Goal: Transaction & Acquisition: Subscribe to service/newsletter

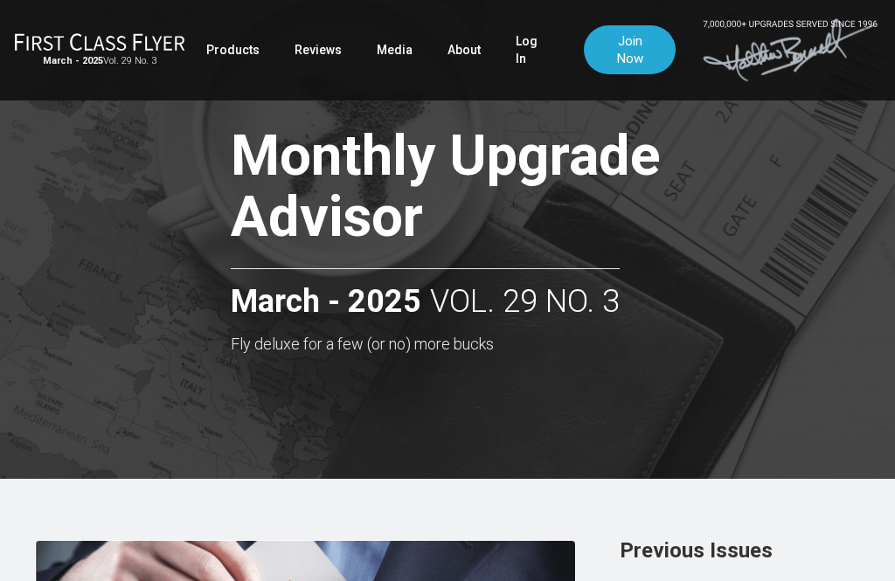
click at [526, 44] on link "Log In" at bounding box center [532, 49] width 33 height 49
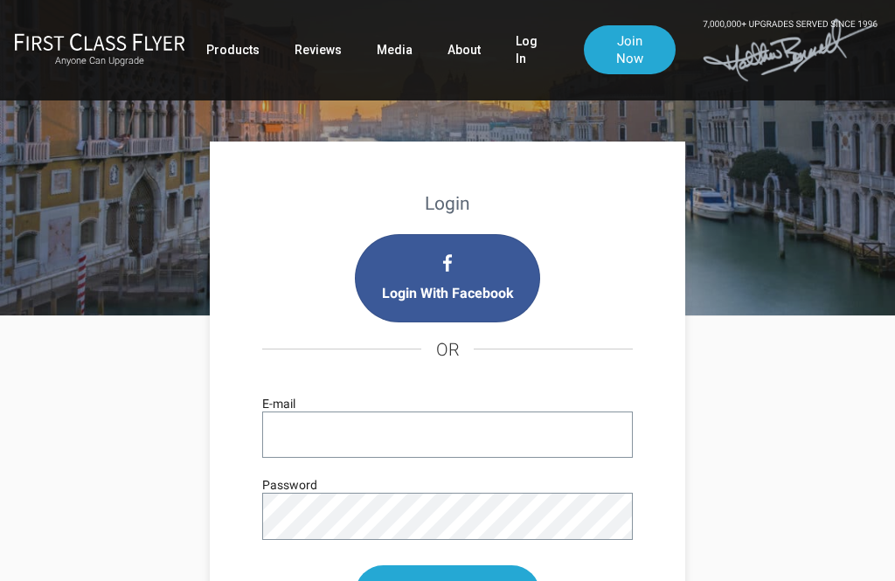
scroll to position [87, 0]
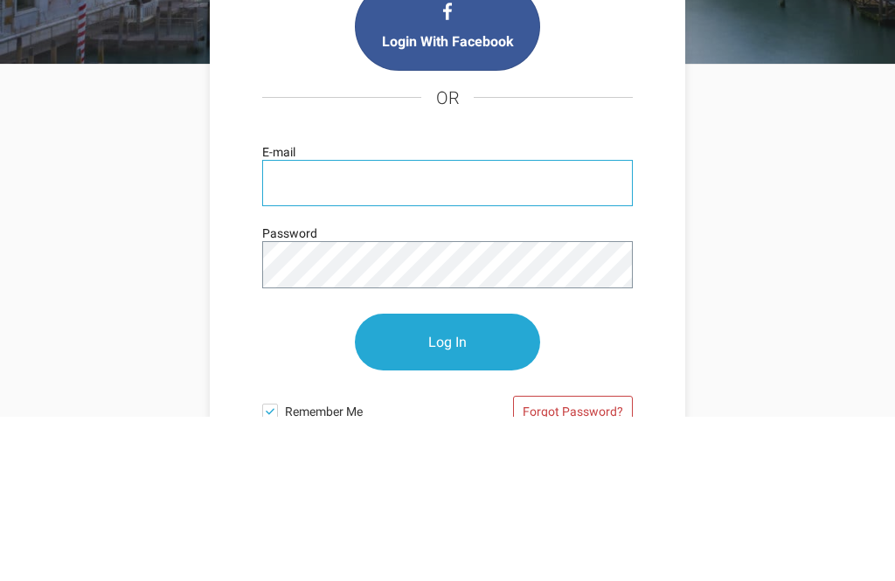
type input "[EMAIL_ADDRESS][DOMAIN_NAME]"
click at [447, 479] on input "Log In" at bounding box center [447, 507] width 185 height 57
click at [462, 479] on input "Log In" at bounding box center [447, 507] width 185 height 57
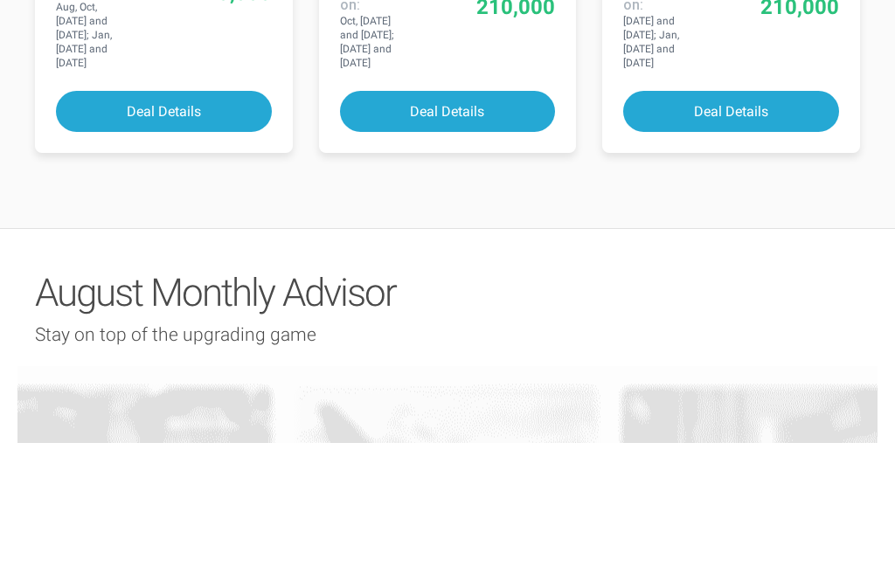
scroll to position [1634, 0]
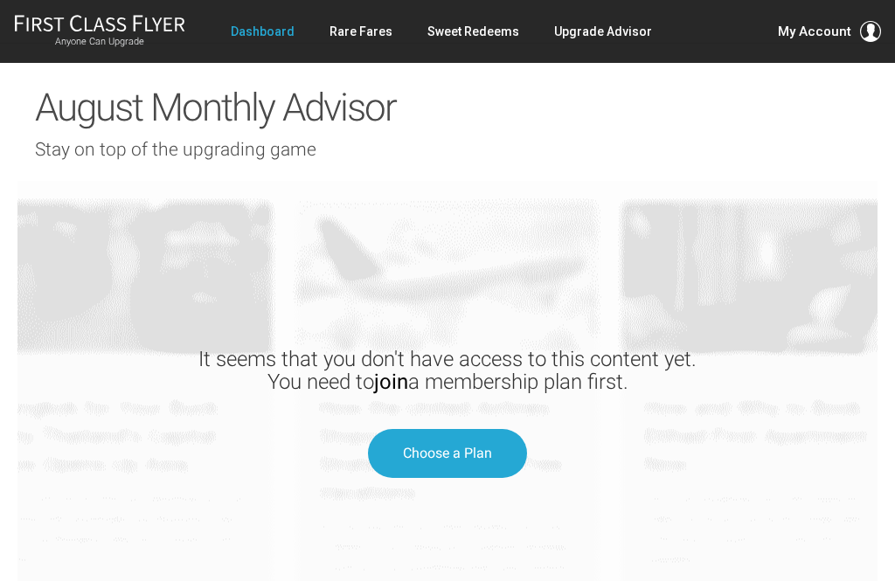
click at [445, 445] on span "Choose a Plan" at bounding box center [447, 453] width 89 height 17
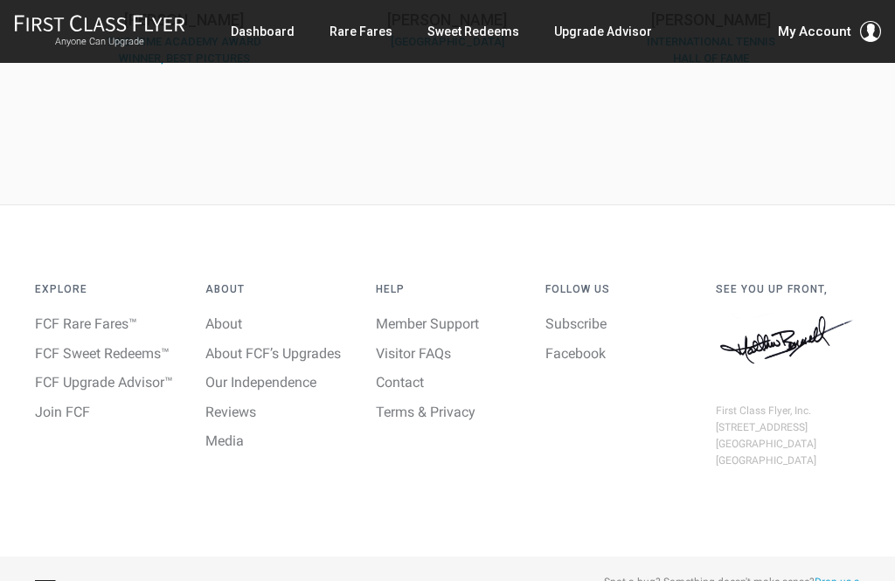
scroll to position [1021, 0]
click at [129, 350] on link "FCF Sweet Redeems™" at bounding box center [102, 352] width 135 height 17
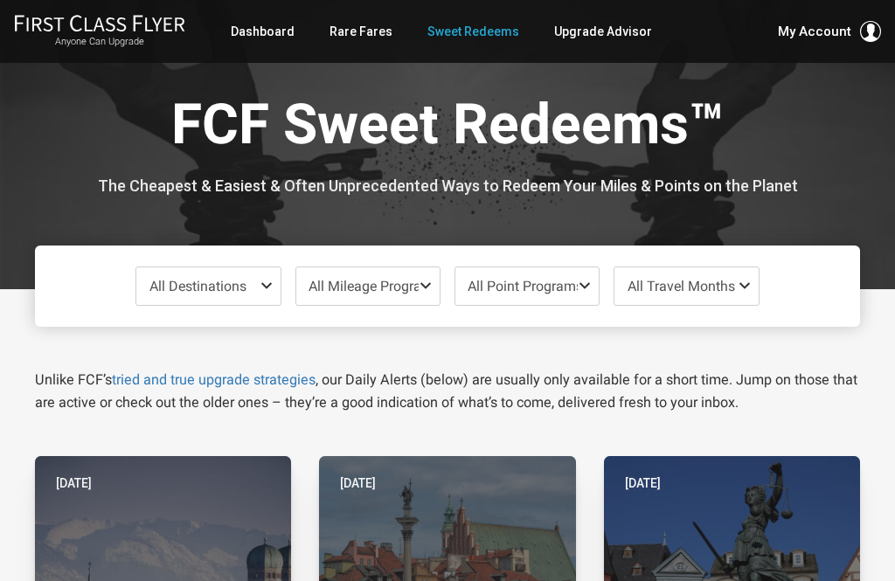
click at [263, 281] on span at bounding box center [270, 286] width 21 height 14
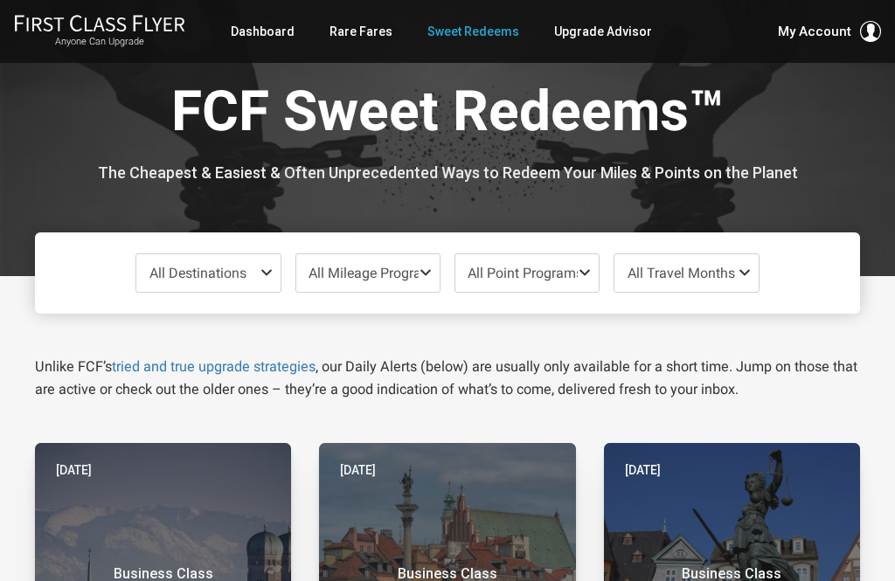
click at [413, 282] on span "All Mileage Programs" at bounding box center [367, 273] width 143 height 38
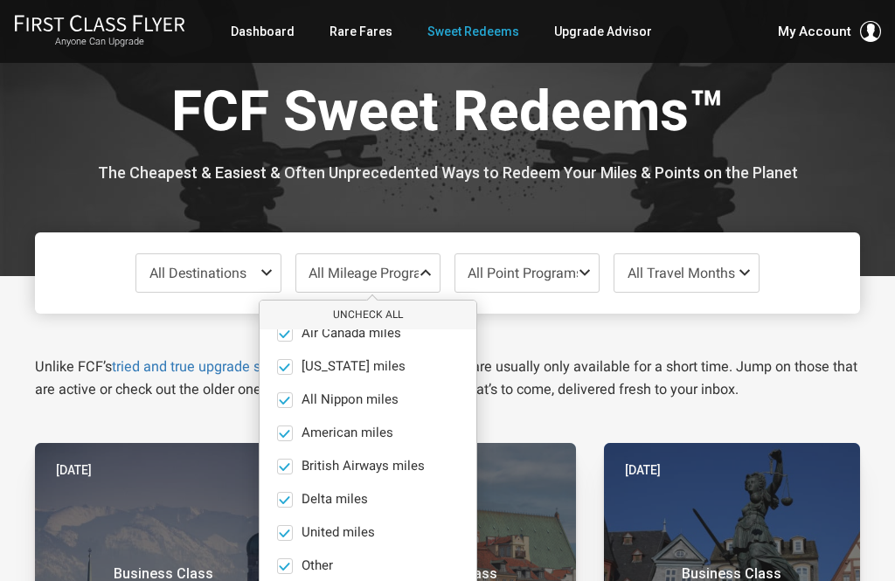
scroll to position [21, 0]
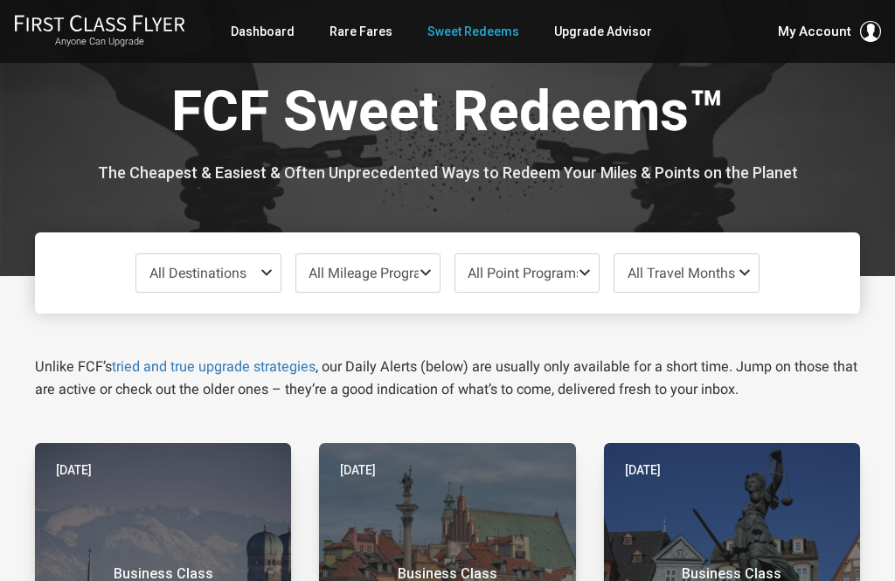
click at [579, 282] on span "All Point Programs" at bounding box center [526, 273] width 143 height 38
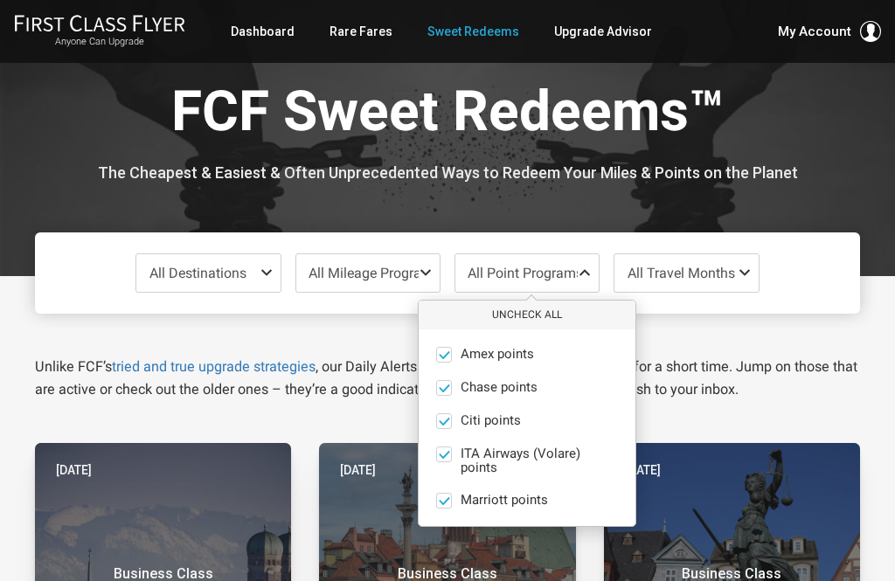
click at [437, 458] on span at bounding box center [444, 455] width 16 height 16
click at [0, 0] on input "ITA Airways (Volare) points only" at bounding box center [0, 0] width 0 height 0
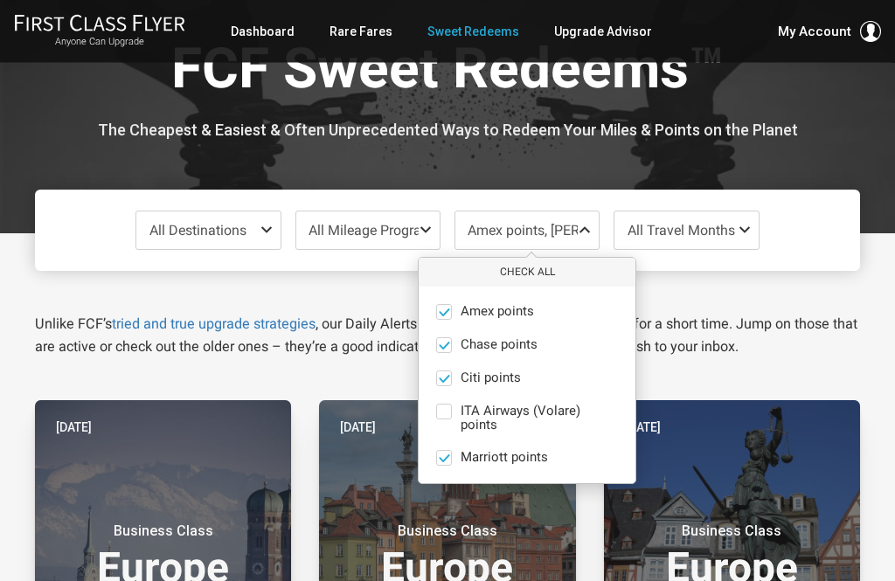
scroll to position [59, 0]
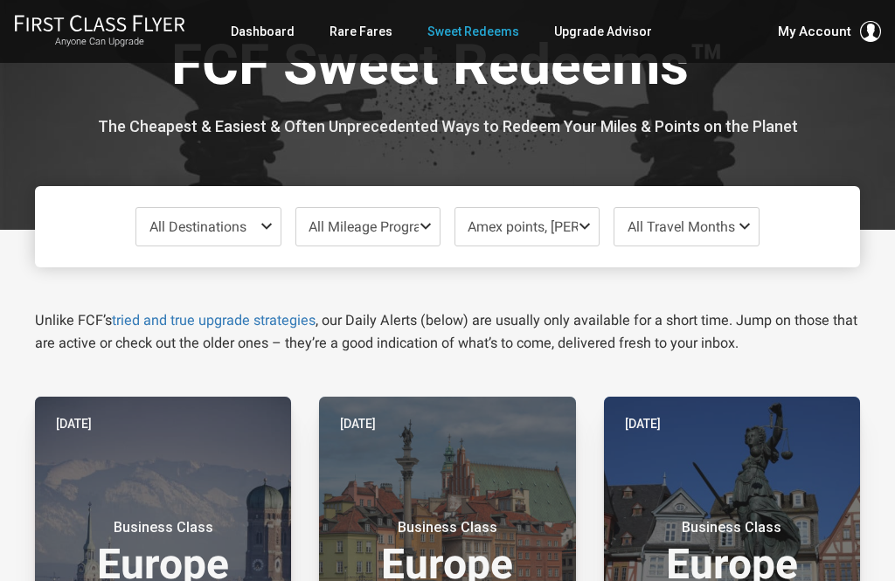
click at [820, 239] on div "All Destinations Uncheck All Africa only Asia only Caribbean only Europe only H…" at bounding box center [447, 226] width 825 height 81
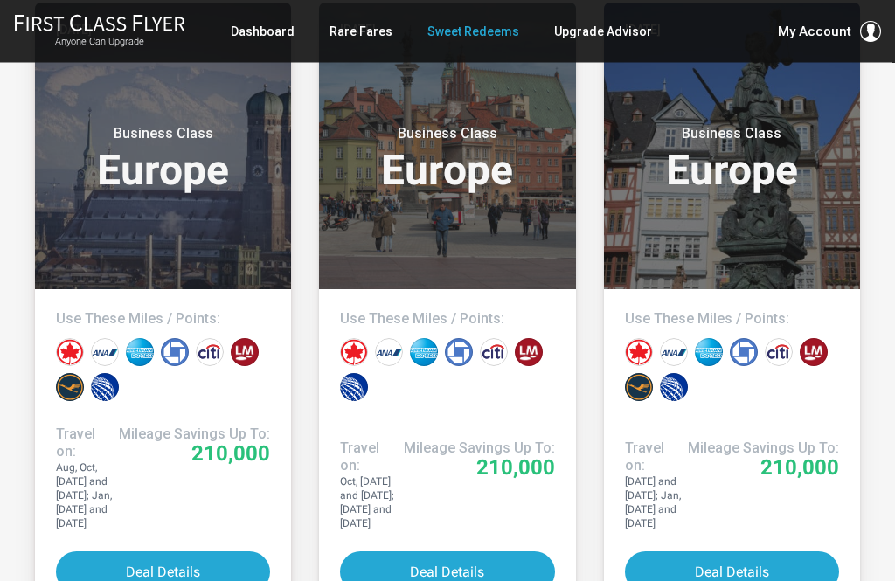
scroll to position [455, 0]
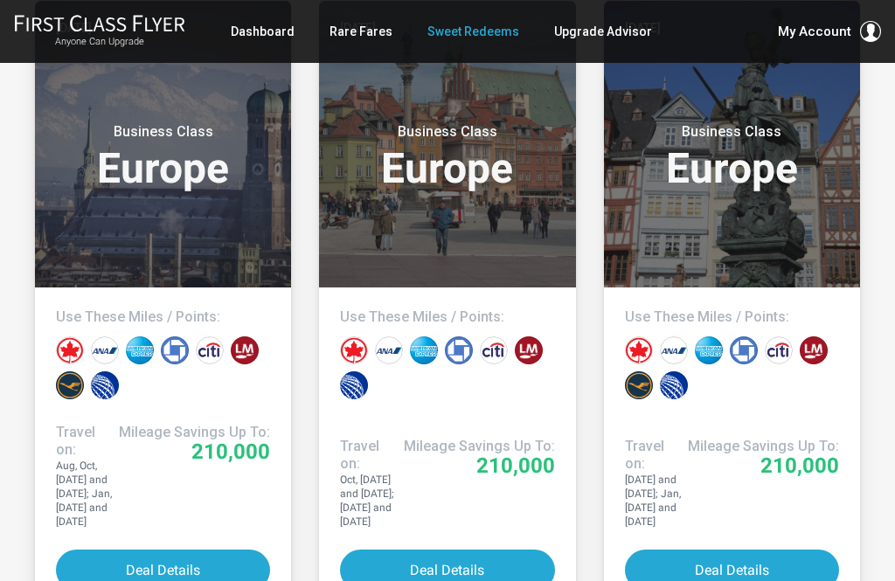
click at [239, 239] on header "Yesterday Business Class Europe" at bounding box center [163, 144] width 256 height 287
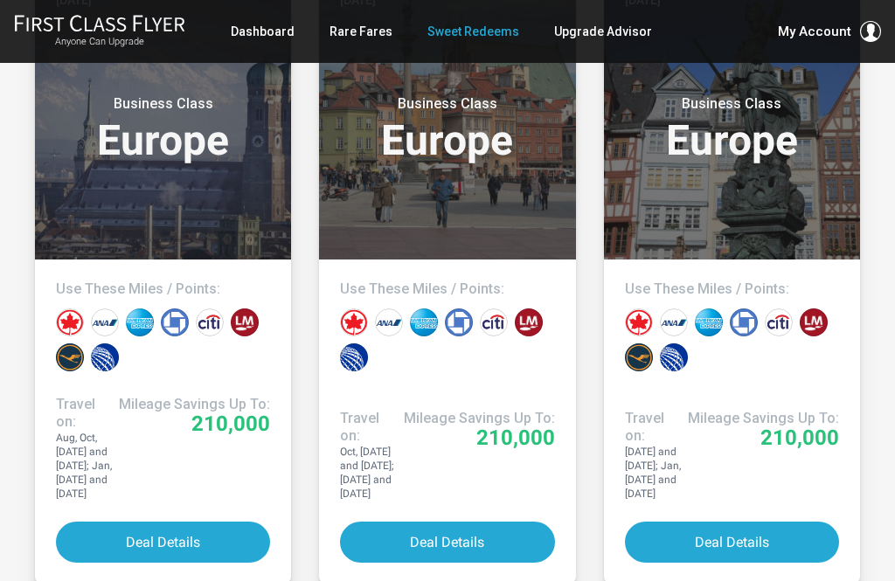
click at [474, 234] on header "Yesterday Business Class Europe" at bounding box center [447, 116] width 256 height 287
click at [790, 172] on header "Yesterday Business Class Europe" at bounding box center [732, 116] width 256 height 287
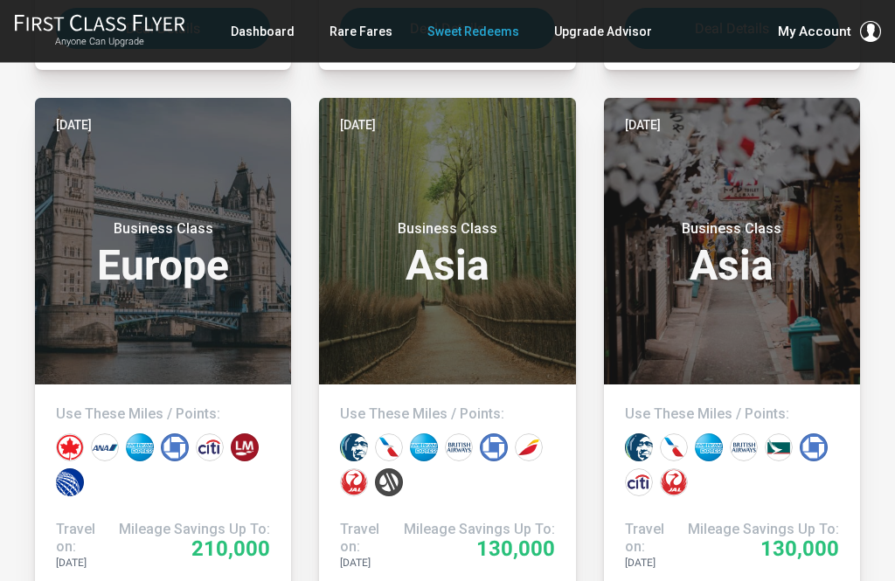
scroll to position [997, 0]
click at [482, 265] on h3 "Business Class Asia" at bounding box center [447, 253] width 214 height 66
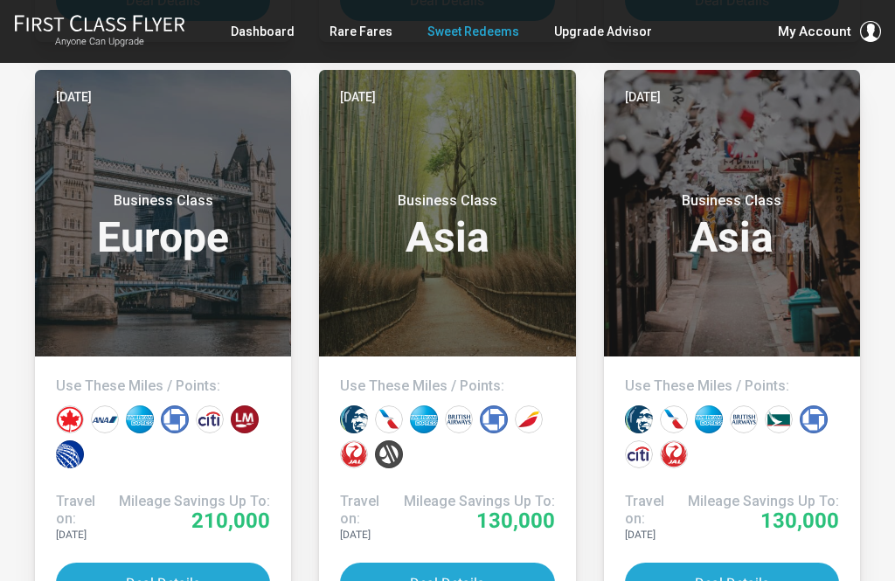
click at [750, 228] on h3 "Business Class Asia" at bounding box center [732, 225] width 214 height 66
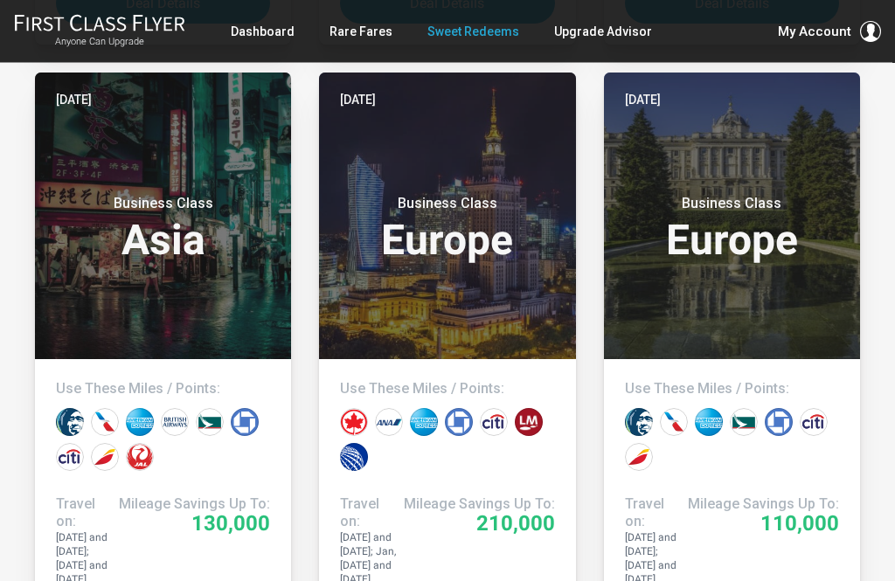
click at [183, 208] on h3 "Business Class Asia" at bounding box center [163, 229] width 214 height 66
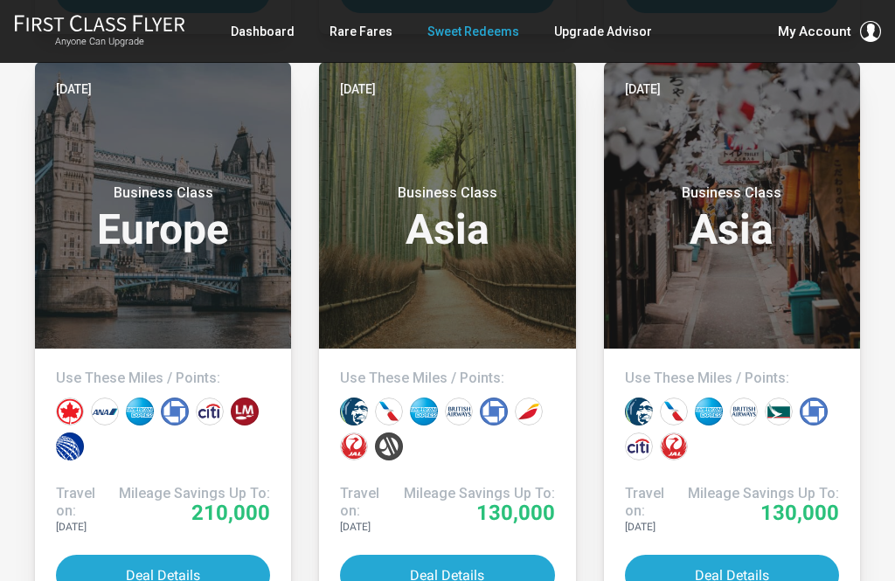
scroll to position [1035, 0]
